Goal: Find specific page/section: Locate a particular part of the current website

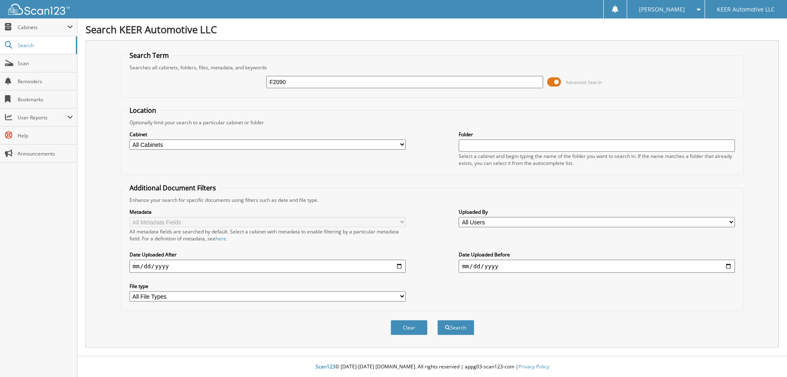
type input "F2090"
click at [437, 320] on button "Search" at bounding box center [455, 327] width 37 height 15
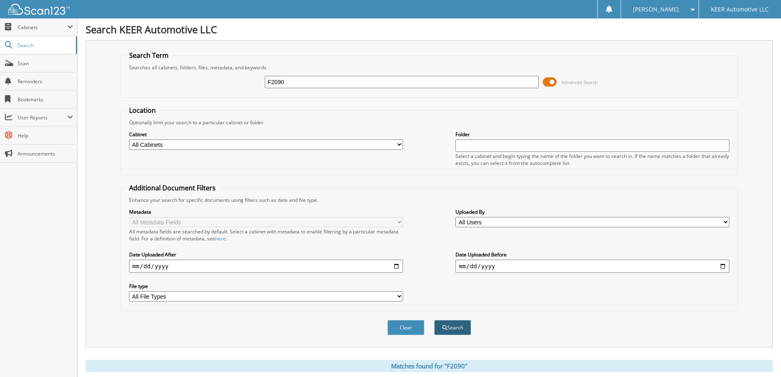
click at [462, 332] on button "Search" at bounding box center [452, 327] width 37 height 15
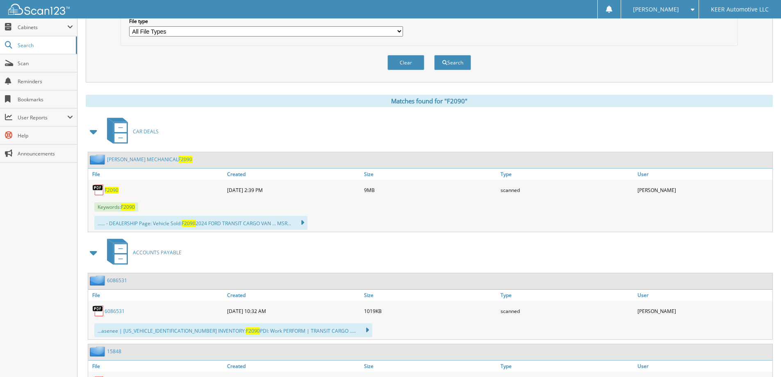
scroll to position [287, 0]
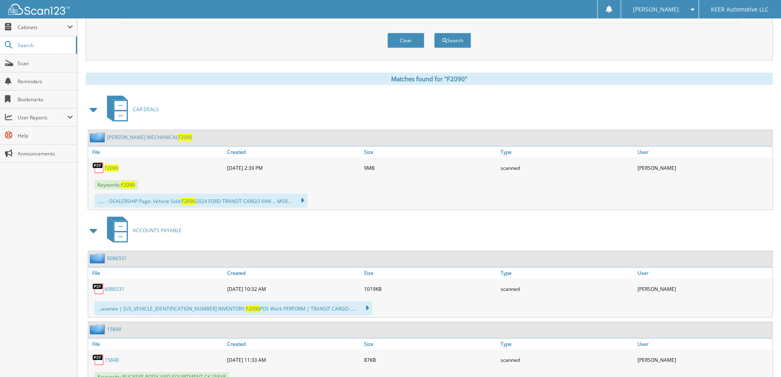
click at [109, 170] on span "F2090" at bounding box center [111, 167] width 14 height 7
